Goal: Task Accomplishment & Management: Manage account settings

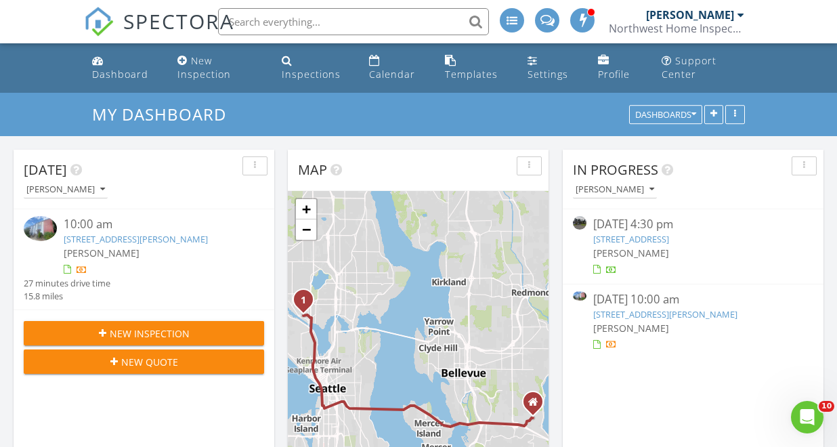
click at [142, 238] on link "[STREET_ADDRESS][PERSON_NAME]" at bounding box center [136, 239] width 144 height 12
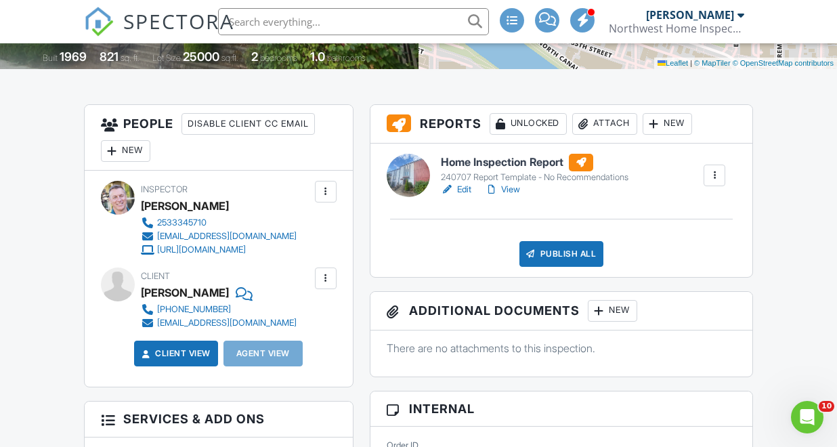
scroll to position [256, 0]
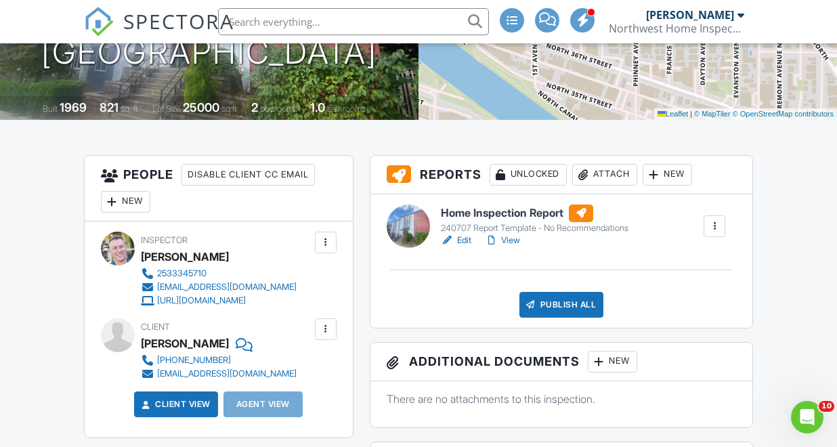
click at [465, 245] on link "Edit" at bounding box center [456, 241] width 30 height 14
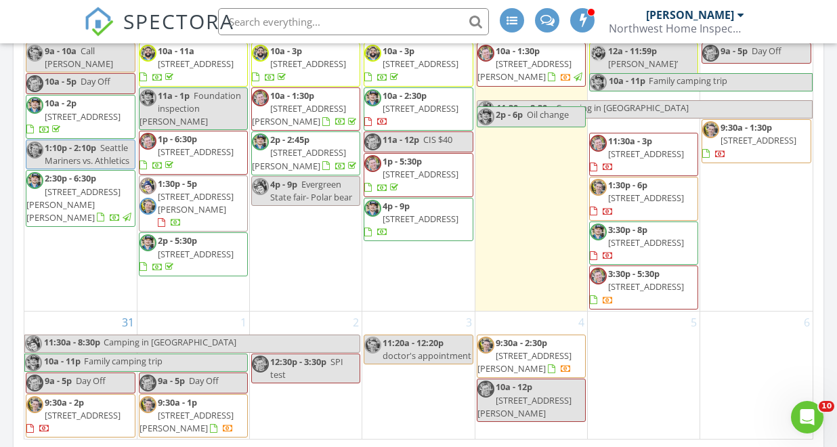
scroll to position [1175, 0]
